Goal: Contribute content: Add original content to the website for others to see

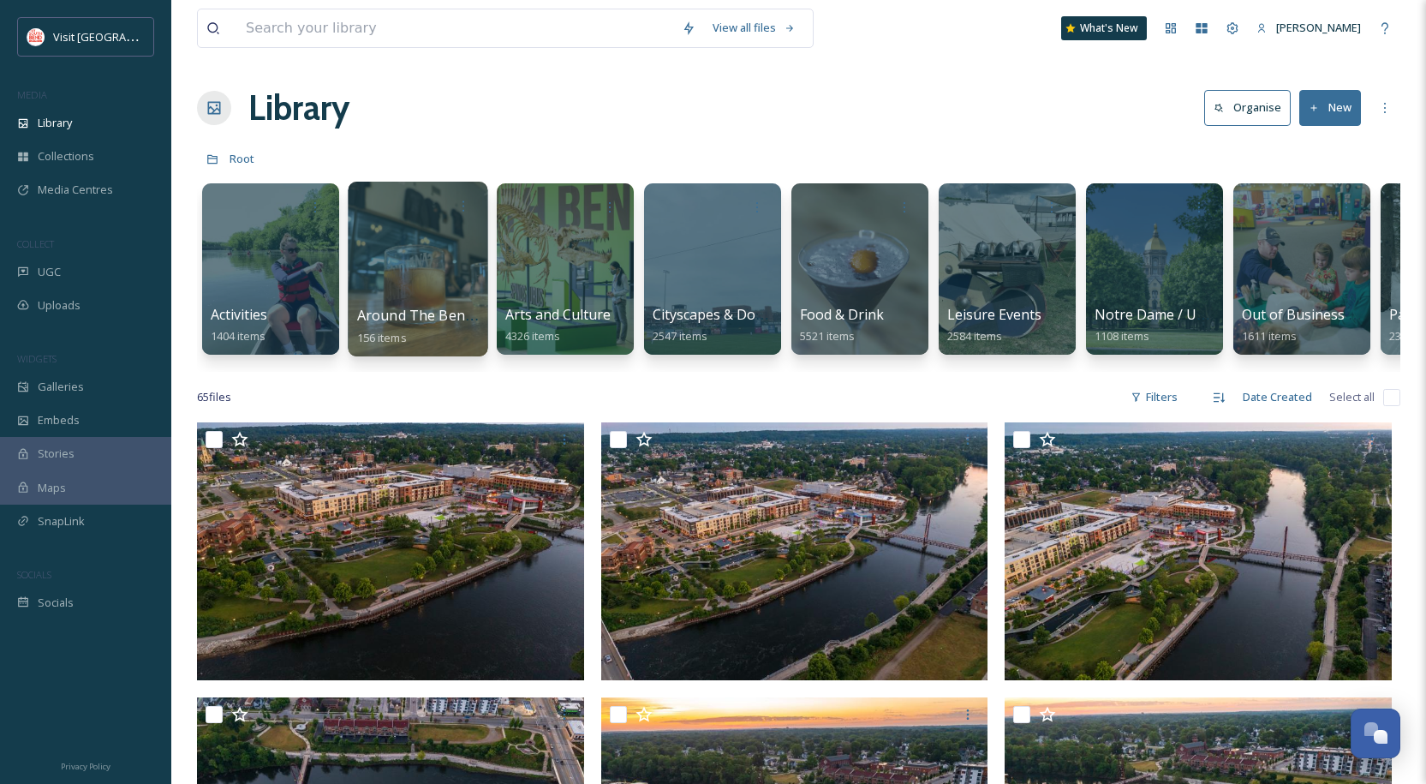
click at [455, 228] on div at bounding box center [418, 269] width 140 height 175
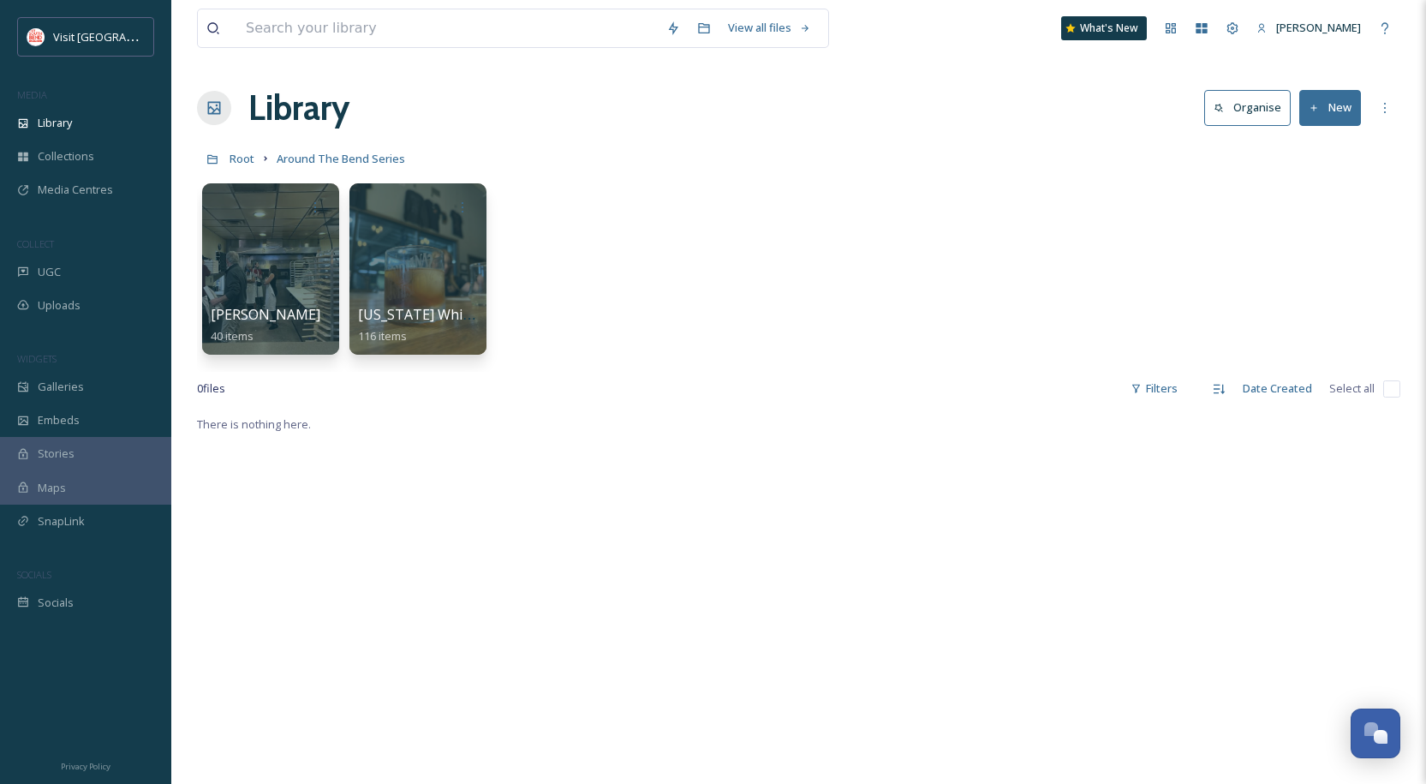
click at [1348, 106] on button "New" at bounding box center [1330, 107] width 62 height 35
click at [1322, 213] on span "Folder" at bounding box center [1310, 214] width 33 height 16
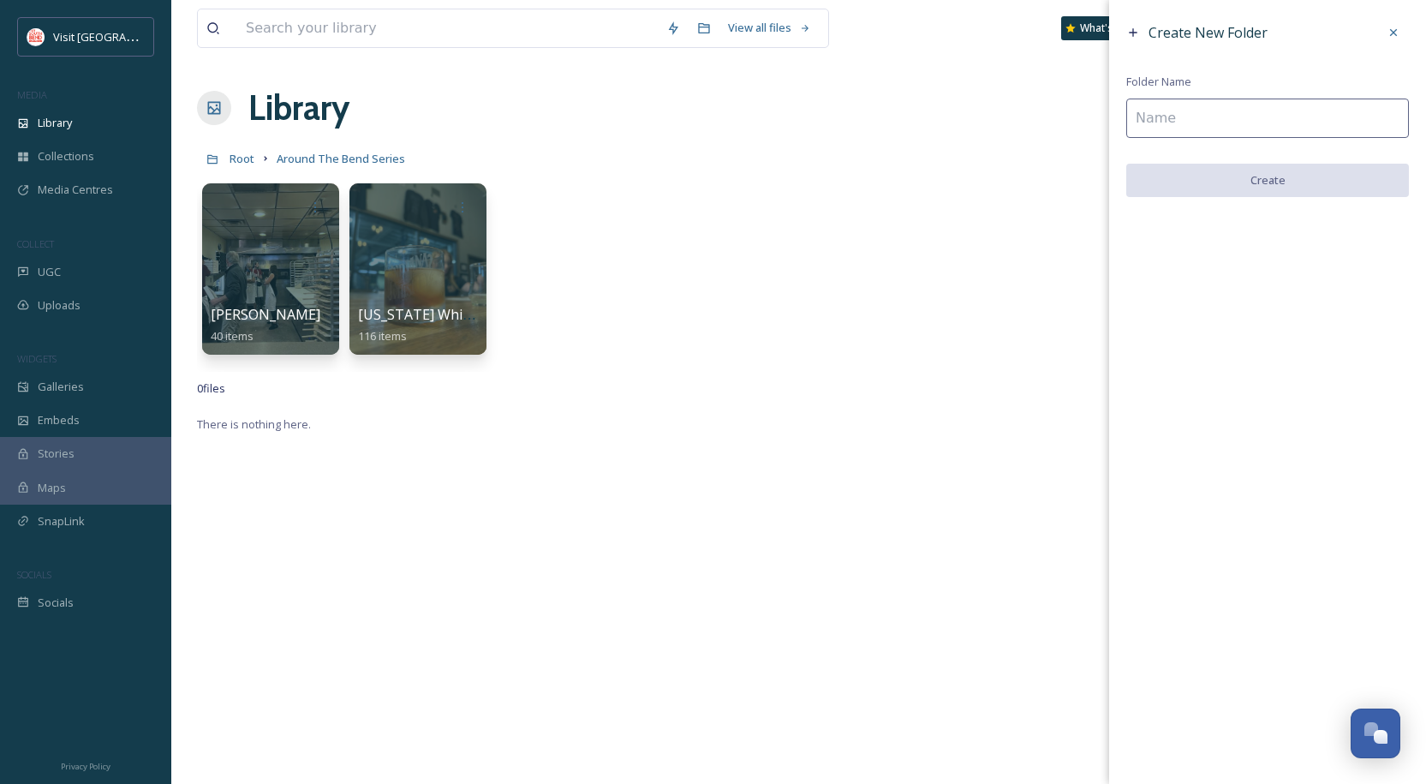
click at [1239, 107] on input at bounding box center [1267, 118] width 283 height 39
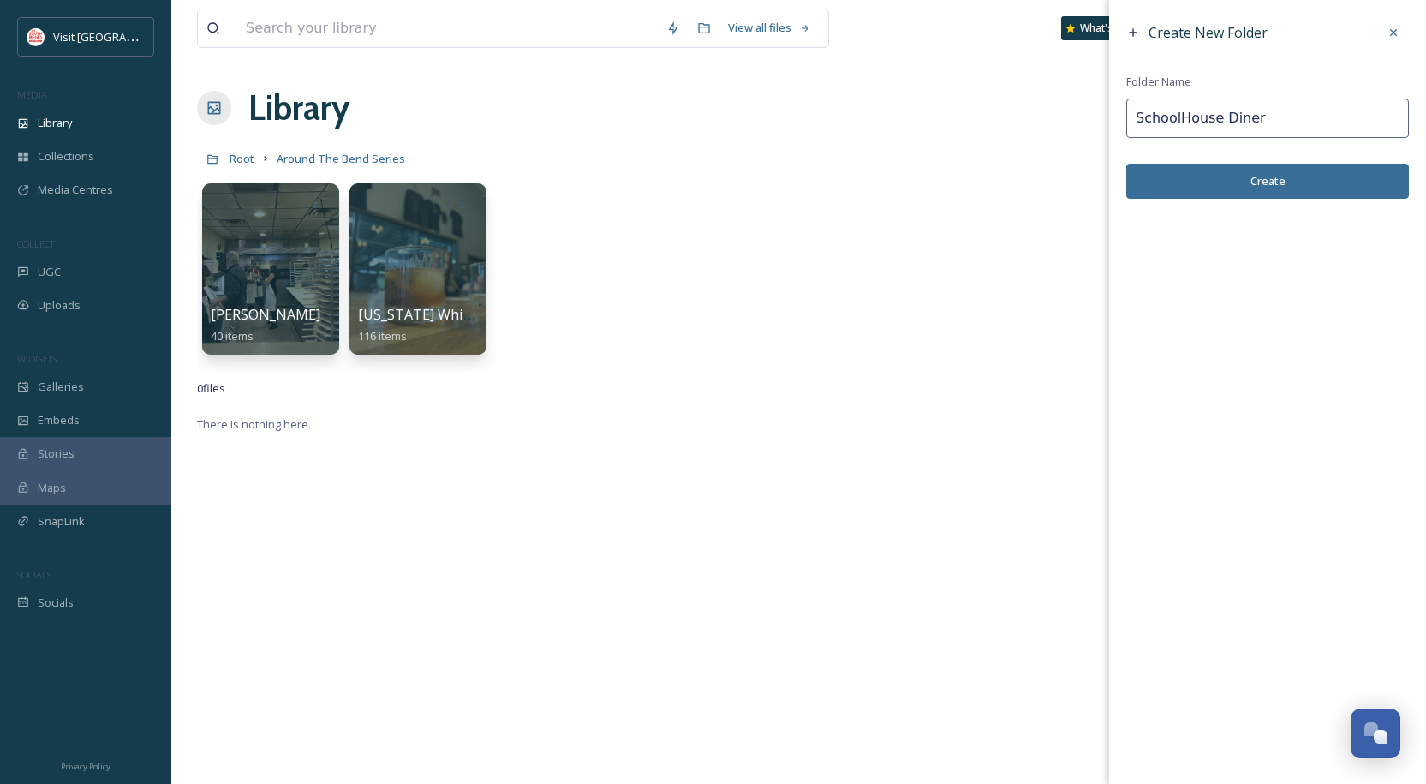
type input "SchoolHouse Diner"
click at [1271, 176] on button "Create" at bounding box center [1267, 181] width 283 height 35
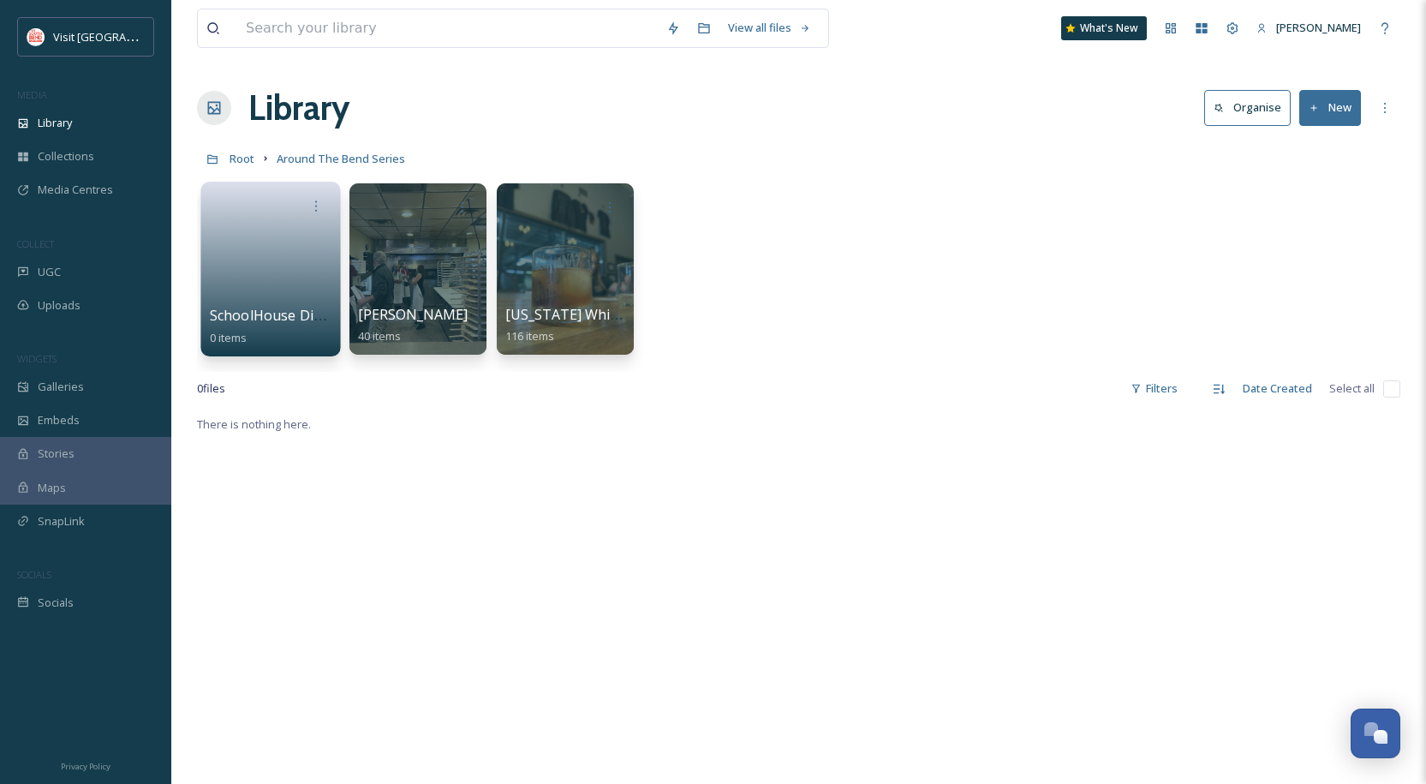
click at [275, 253] on link at bounding box center [271, 263] width 122 height 83
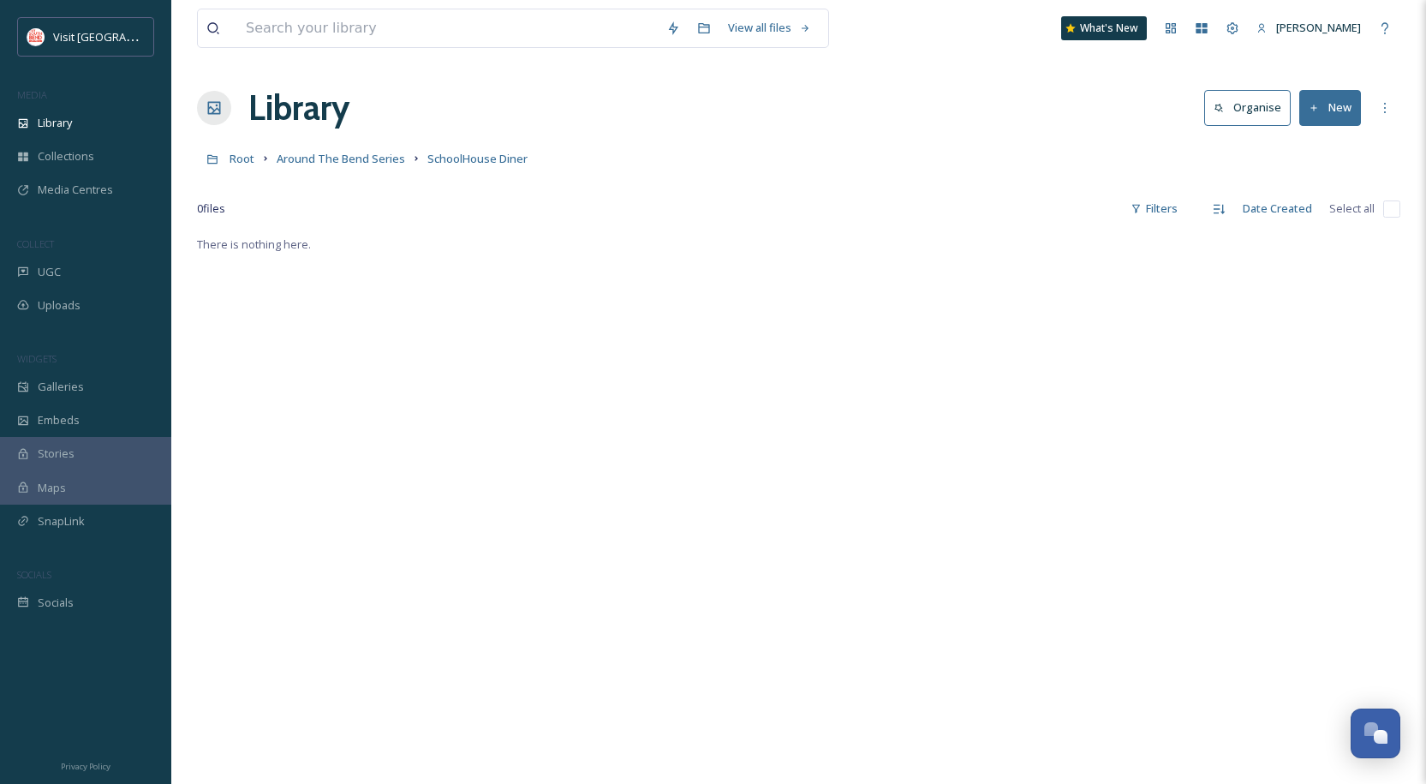
click at [1312, 111] on icon at bounding box center [1314, 108] width 11 height 11
click at [1320, 140] on span "File Upload" at bounding box center [1322, 148] width 57 height 16
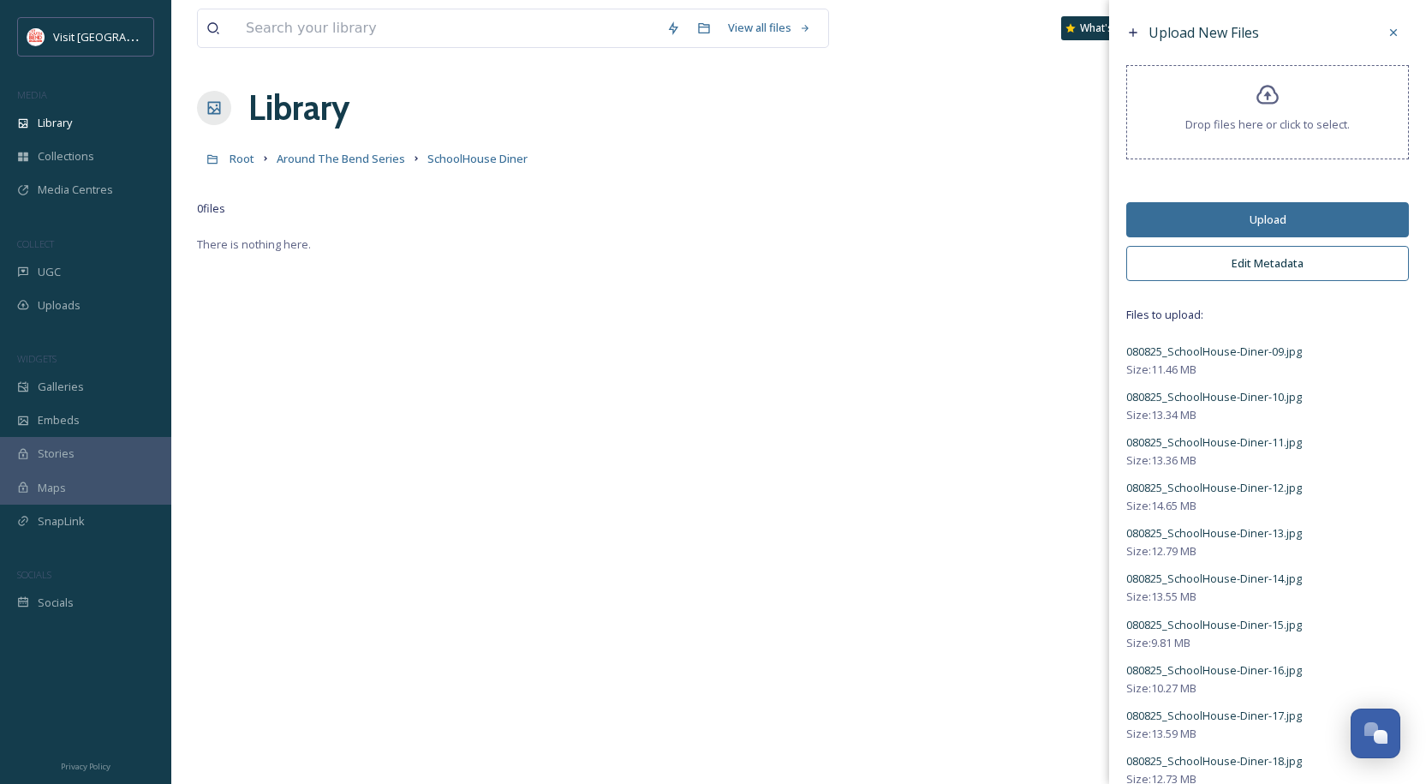
click at [1283, 264] on button "Edit Metadata" at bounding box center [1267, 263] width 283 height 35
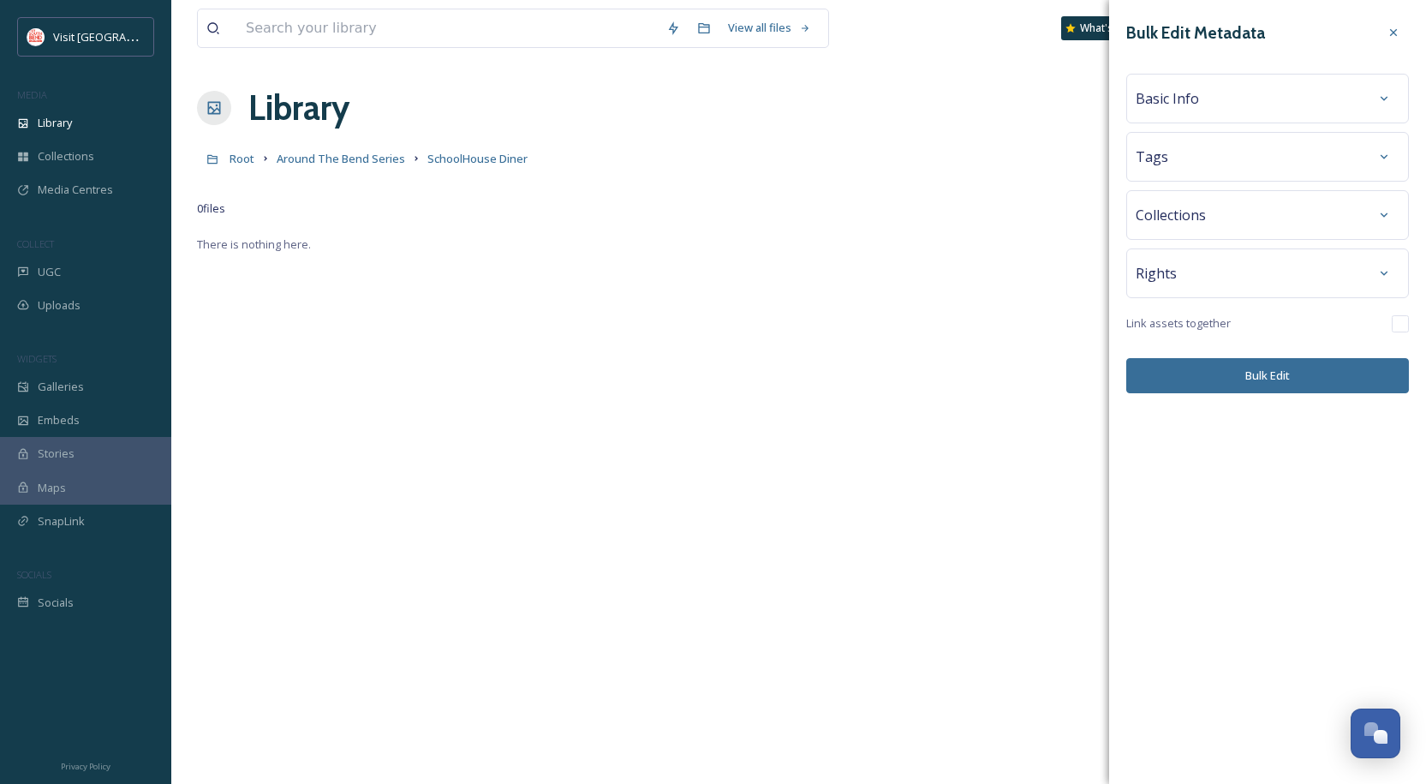
click at [1224, 107] on div "Basic Info" at bounding box center [1268, 98] width 264 height 31
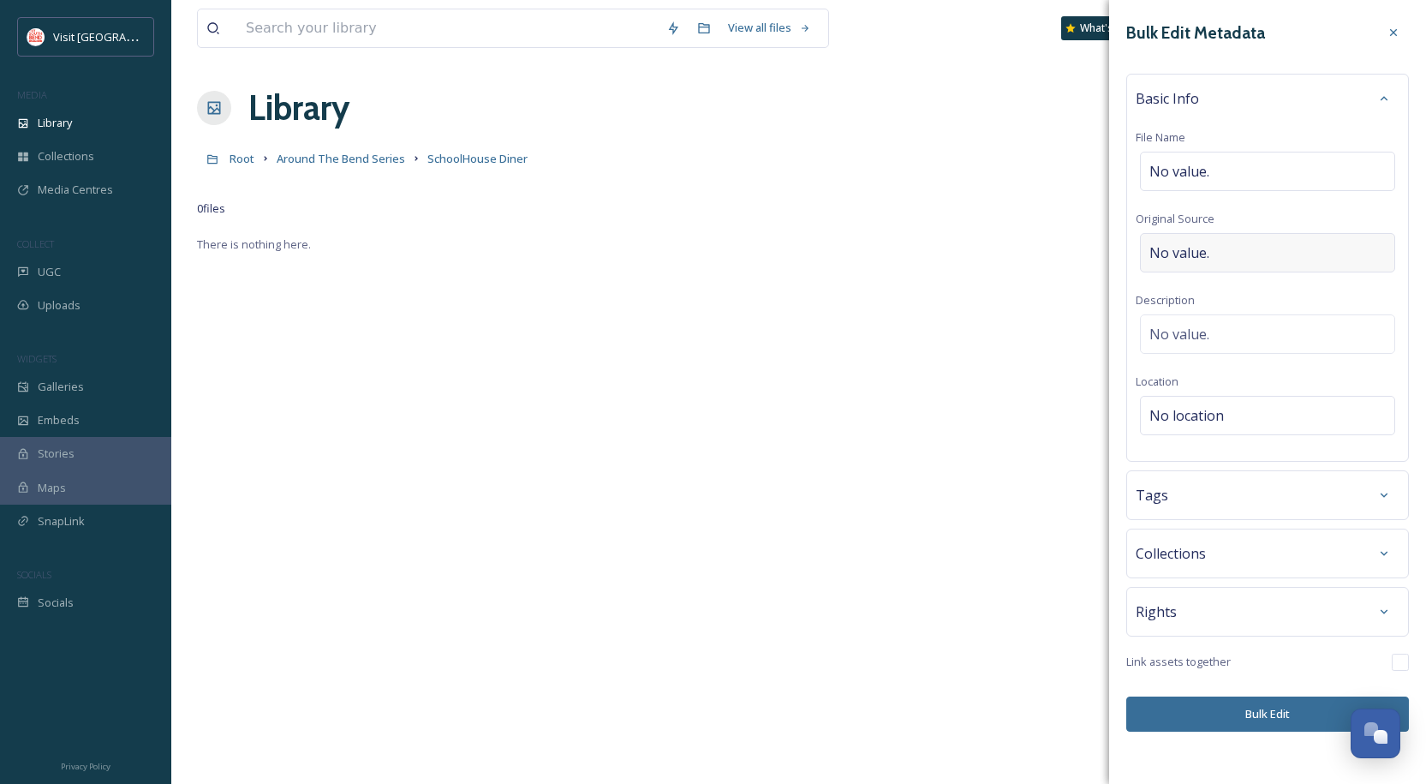
click at [1216, 250] on div "No value." at bounding box center [1267, 252] width 255 height 39
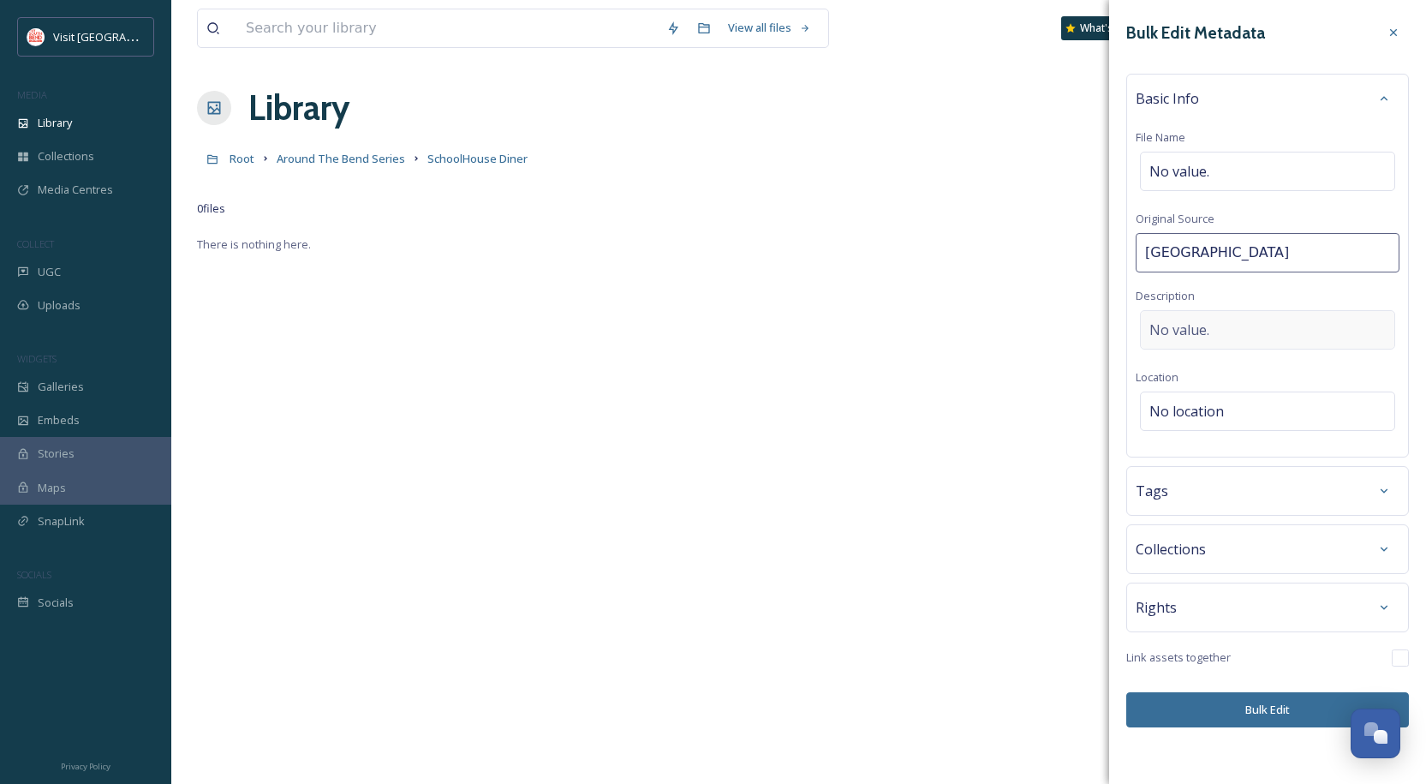
type input "[PERSON_NAME]"
click at [1271, 318] on div "No value." at bounding box center [1267, 329] width 255 height 39
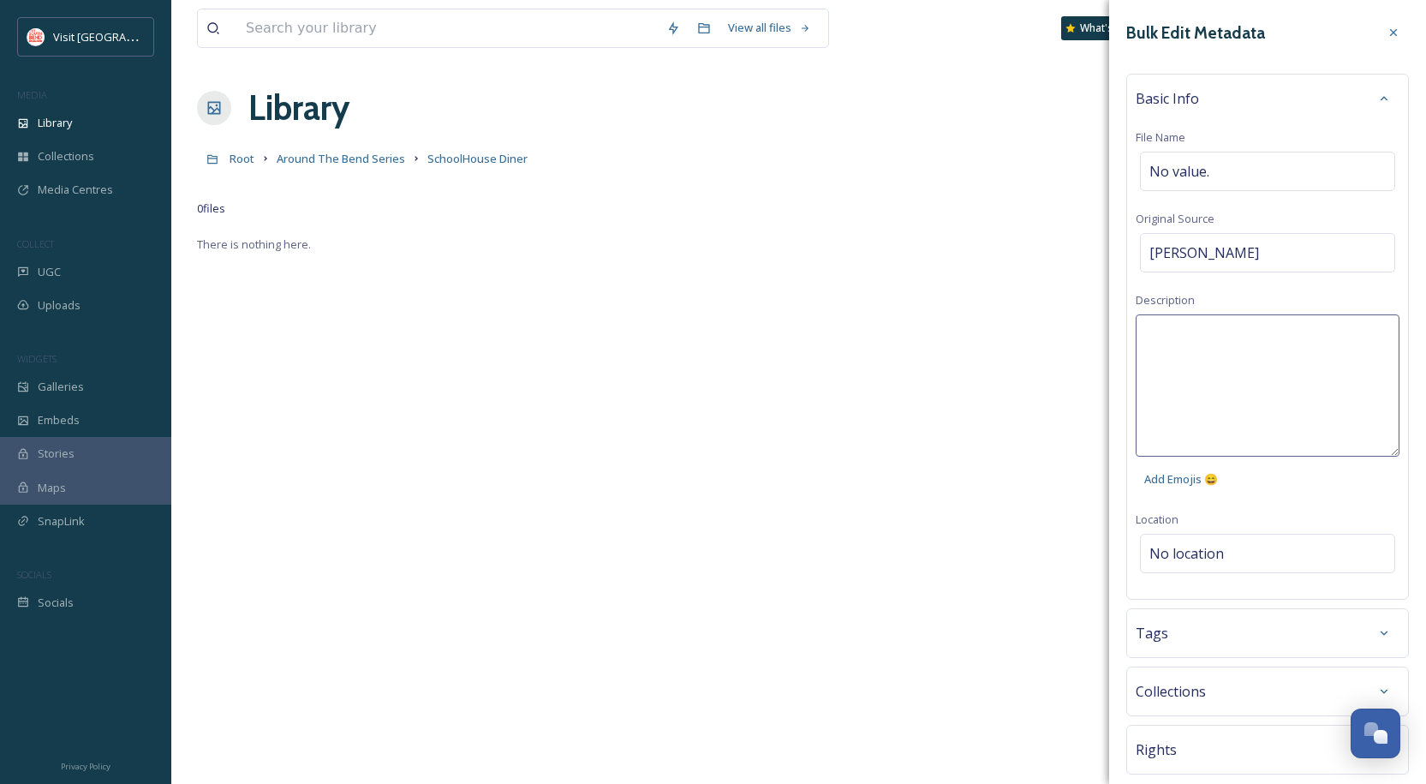
click at [1271, 318] on textarea at bounding box center [1268, 385] width 264 height 142
type textarea "SchoolHouse Diner Around [GEOGRAPHIC_DATA]"
click at [1227, 552] on div "Bulk Edit Metadata Basic Info File Name No value. Original Source [PERSON_NAME]…" at bounding box center [1267, 443] width 317 height 887
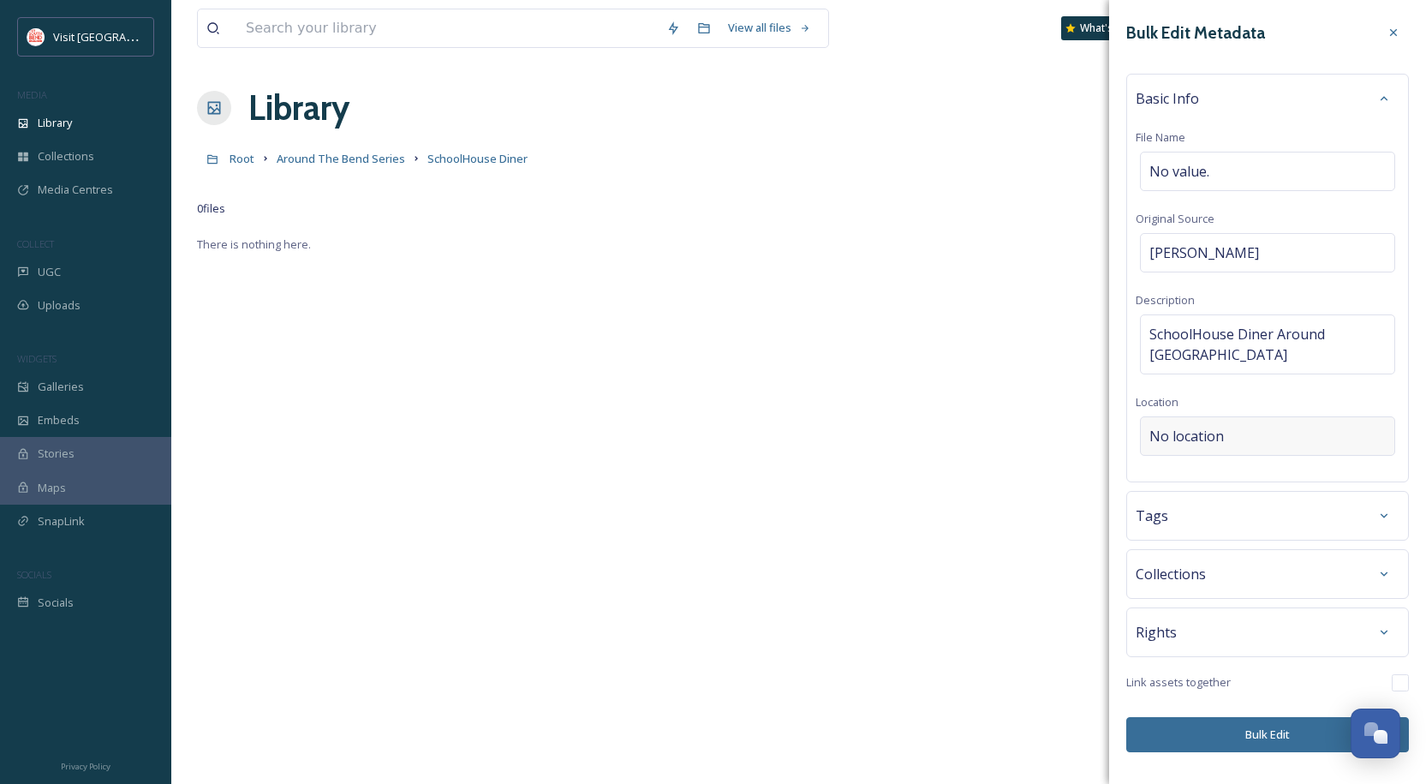
click at [1199, 435] on span "No location" at bounding box center [1186, 436] width 75 height 21
click at [1216, 435] on input at bounding box center [1268, 436] width 254 height 38
click at [1275, 735] on button "Bulk Edit" at bounding box center [1267, 734] width 283 height 35
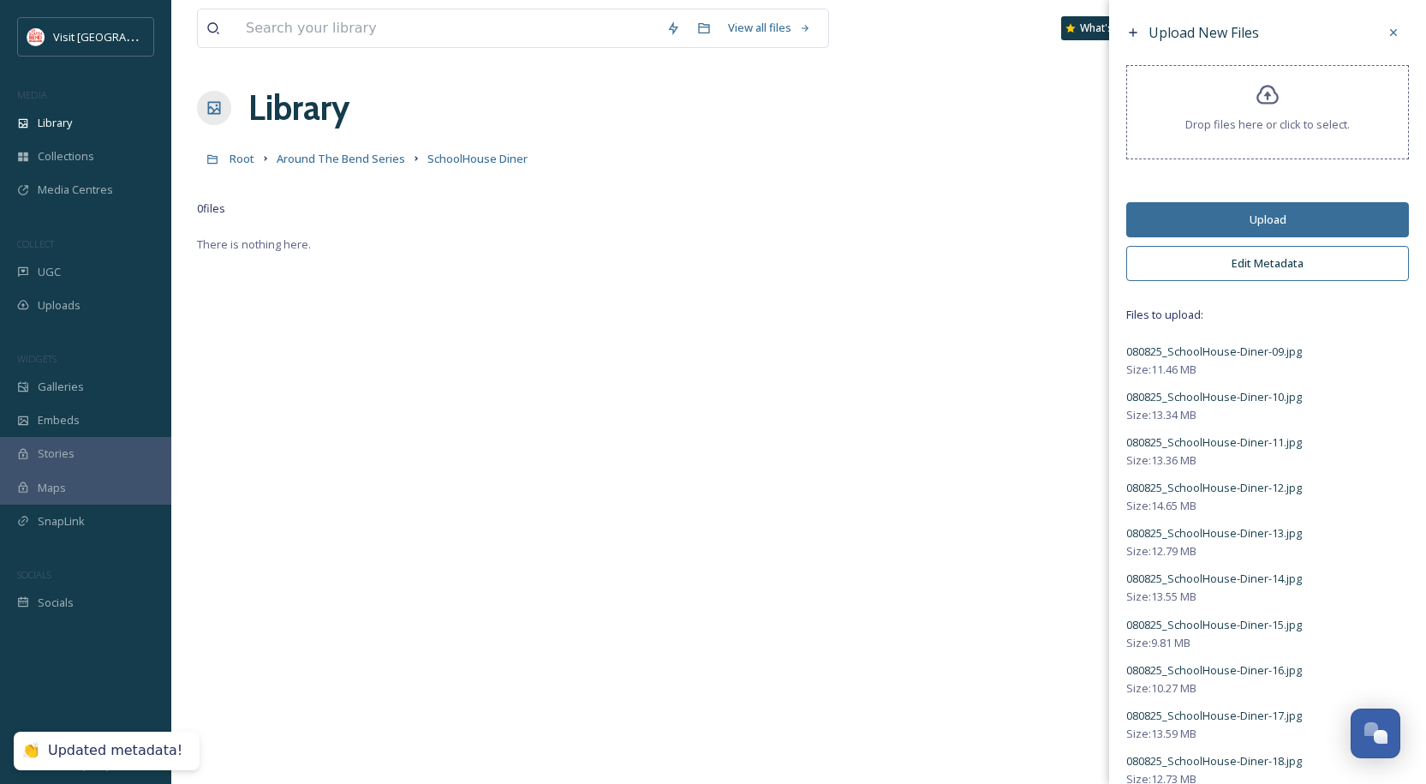
click at [1268, 213] on button "Upload" at bounding box center [1267, 219] width 283 height 35
